Goal: Book appointment/travel/reservation

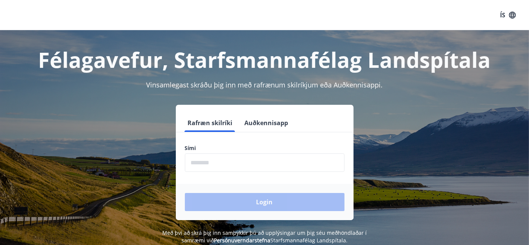
click at [229, 160] on input "phone" at bounding box center [265, 162] width 160 height 18
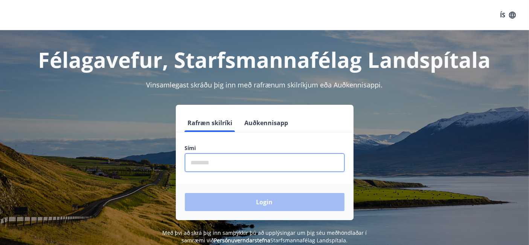
type input "********"
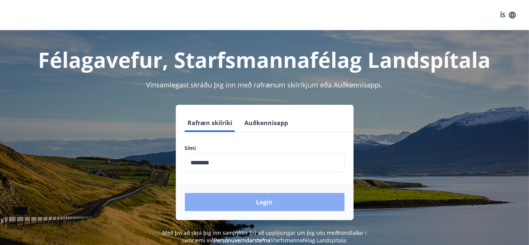
click at [252, 197] on button "Login" at bounding box center [265, 202] width 160 height 18
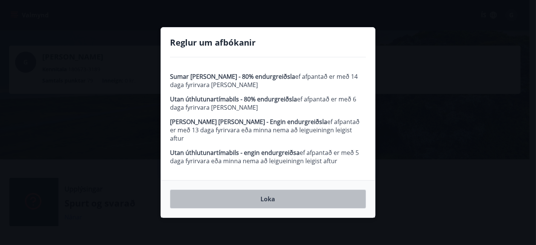
click at [275, 193] on button "Loka" at bounding box center [268, 198] width 196 height 19
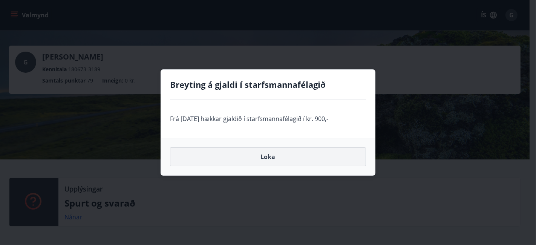
click at [270, 157] on button "Loka" at bounding box center [268, 156] width 196 height 19
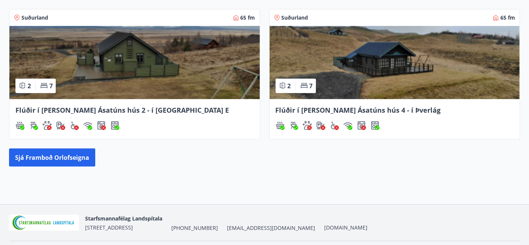
scroll to position [415, 0]
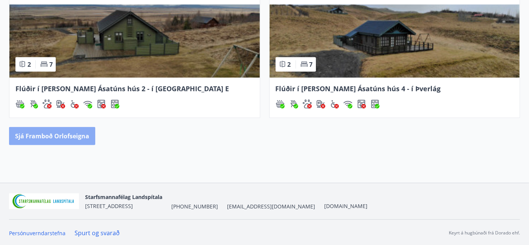
click at [66, 133] on button "Sjá framboð orlofseigna" at bounding box center [52, 136] width 86 height 18
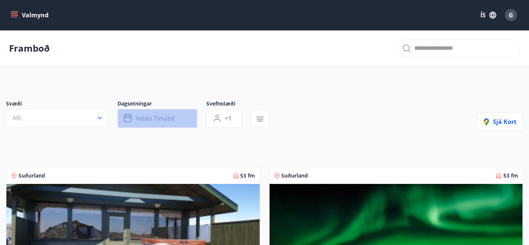
click at [150, 118] on span "Veldu tímabil" at bounding box center [155, 118] width 38 height 8
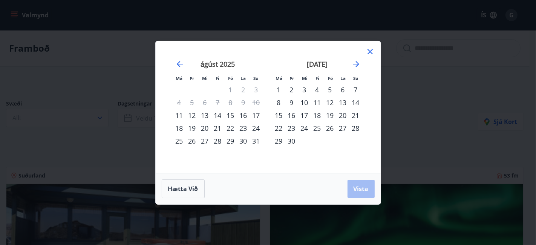
click at [231, 115] on div "15" at bounding box center [230, 115] width 13 height 13
click at [231, 128] on div "22" at bounding box center [230, 128] width 13 height 13
click at [354, 182] on button "Vista" at bounding box center [360, 189] width 27 height 18
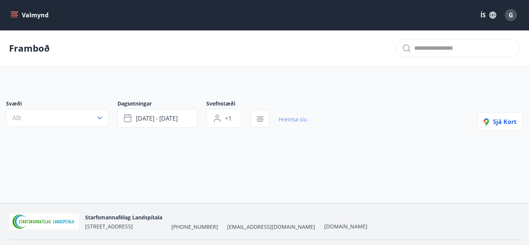
click at [282, 119] on link "Hreinsa síu" at bounding box center [293, 119] width 29 height 17
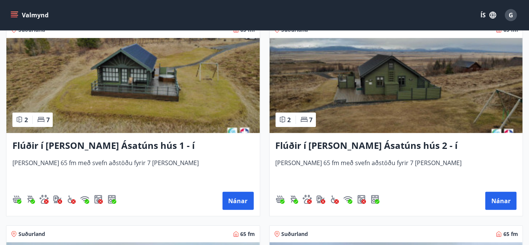
scroll to position [377, 0]
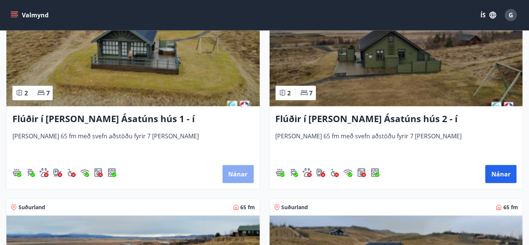
click at [238, 170] on button "Nánar" at bounding box center [238, 174] width 31 height 18
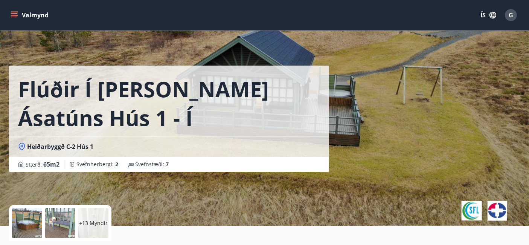
click at [18, 14] on button "Valmynd" at bounding box center [30, 15] width 43 height 14
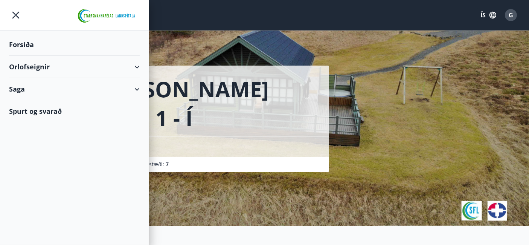
click at [134, 67] on div "Orlofseignir" at bounding box center [74, 67] width 131 height 22
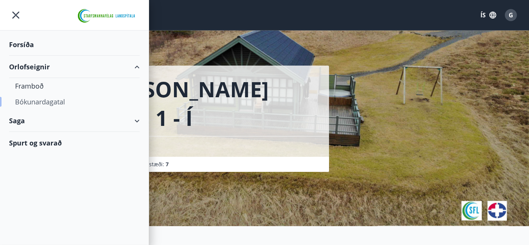
click at [37, 101] on div "Bókunardagatal" at bounding box center [74, 102] width 119 height 16
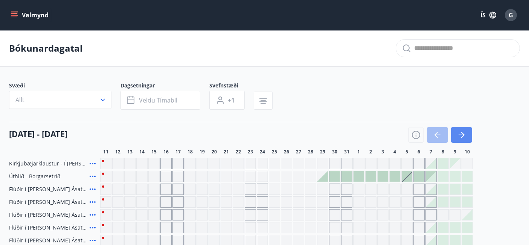
click at [465, 131] on icon "button" at bounding box center [461, 134] width 9 height 9
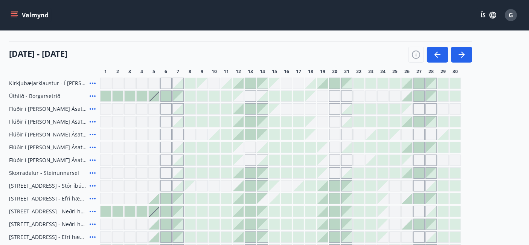
scroll to position [84, 0]
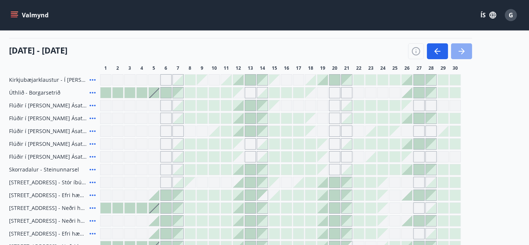
click at [460, 51] on icon "button" at bounding box center [462, 51] width 6 height 1
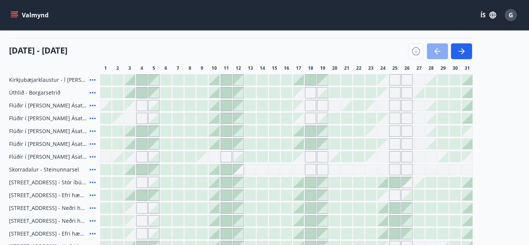
click at [439, 52] on icon "button" at bounding box center [437, 51] width 9 height 9
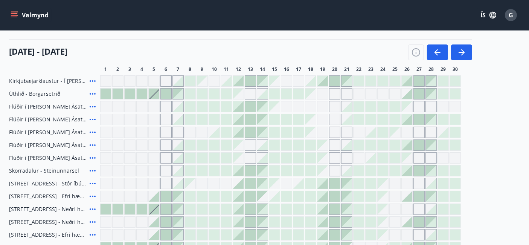
scroll to position [0, 0]
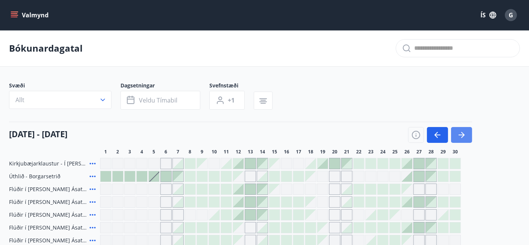
click at [462, 132] on icon "button" at bounding box center [462, 135] width 3 height 6
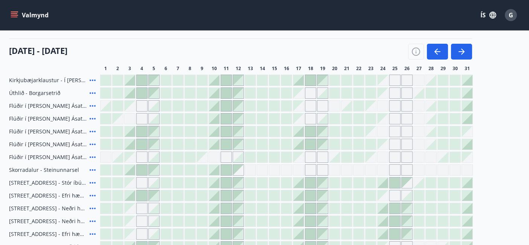
scroll to position [167, 0]
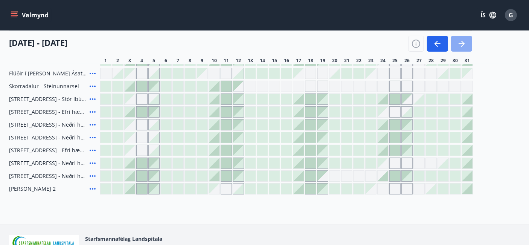
click at [465, 46] on icon "button" at bounding box center [461, 43] width 9 height 9
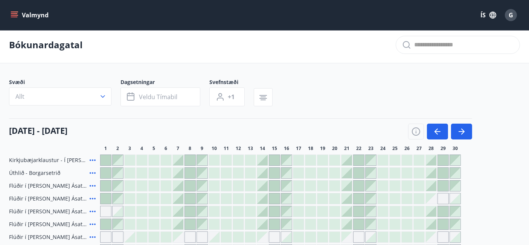
scroll to position [0, 0]
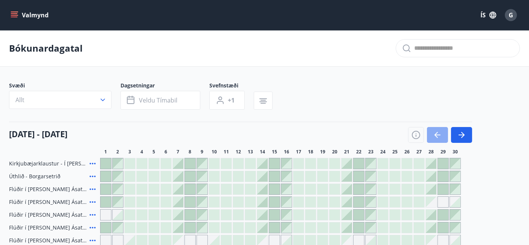
drag, startPoint x: 439, startPoint y: 130, endPoint x: 429, endPoint y: 140, distance: 13.1
click at [438, 130] on icon "button" at bounding box center [437, 134] width 9 height 9
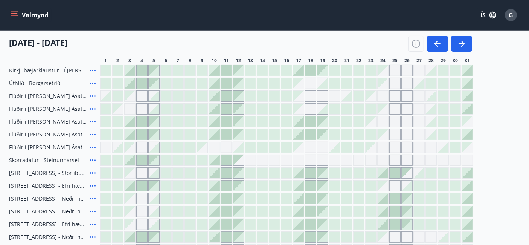
scroll to position [84, 0]
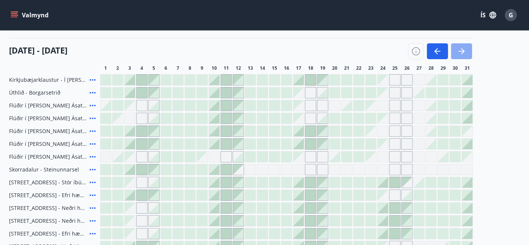
click at [460, 50] on icon "button" at bounding box center [461, 51] width 9 height 9
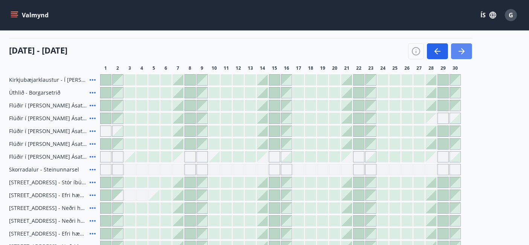
click at [461, 50] on icon "button" at bounding box center [461, 51] width 9 height 9
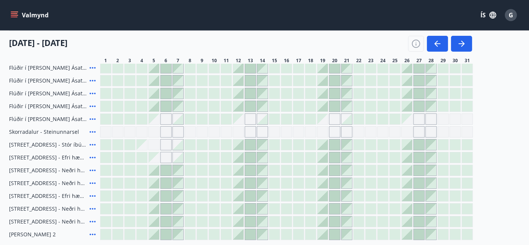
scroll to position [41, 0]
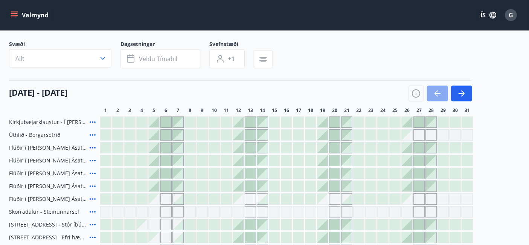
click at [432, 92] on button "button" at bounding box center [437, 94] width 21 height 16
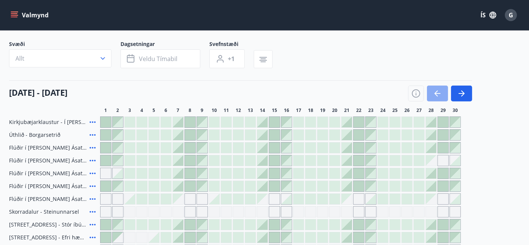
click at [432, 92] on button "button" at bounding box center [437, 94] width 21 height 16
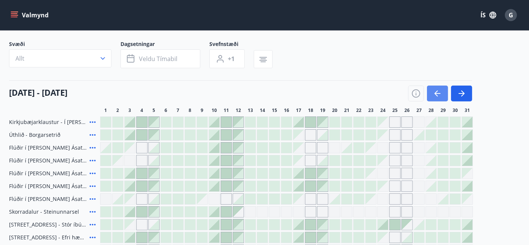
click at [432, 92] on button "button" at bounding box center [437, 94] width 21 height 16
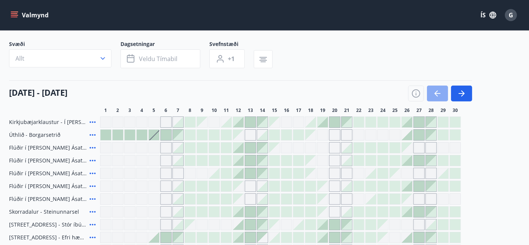
click at [433, 92] on icon "button" at bounding box center [437, 93] width 9 height 9
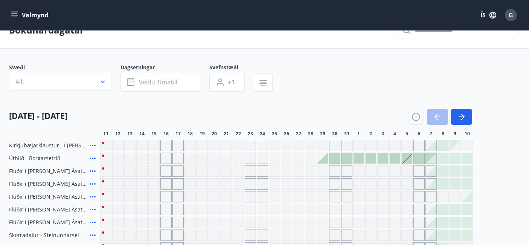
scroll to position [0, 0]
